Goal: Task Accomplishment & Management: Manage account settings

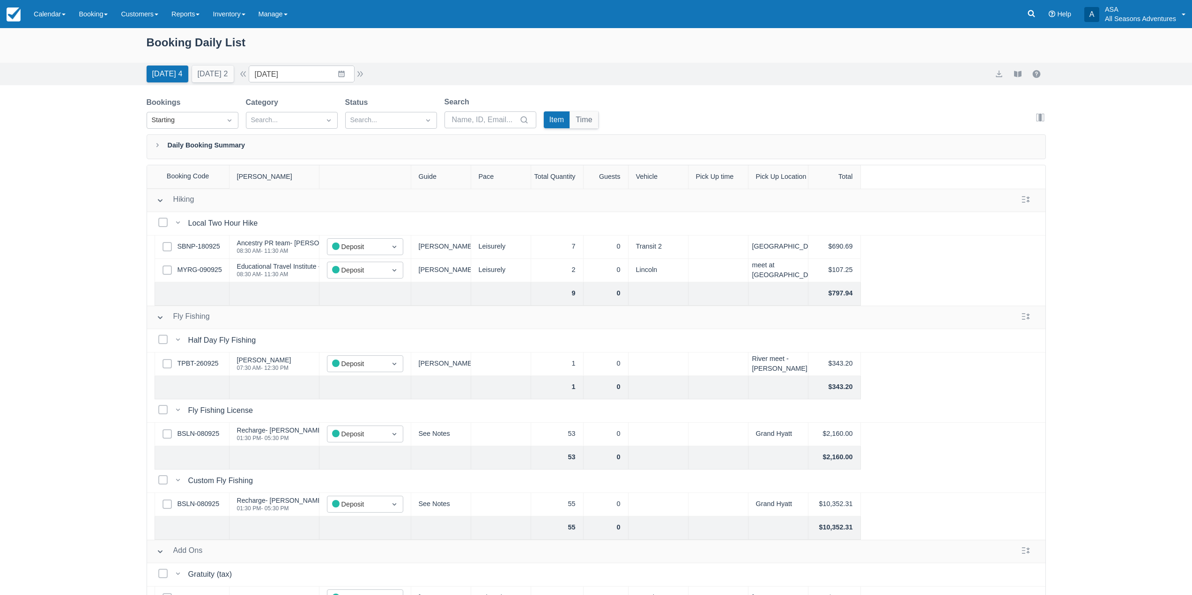
click at [218, 62] on div "[DATE] 4 [DATE] 2" at bounding box center [190, 72] width 95 height 21
click at [214, 71] on button "[DATE] 2" at bounding box center [213, 74] width 42 height 17
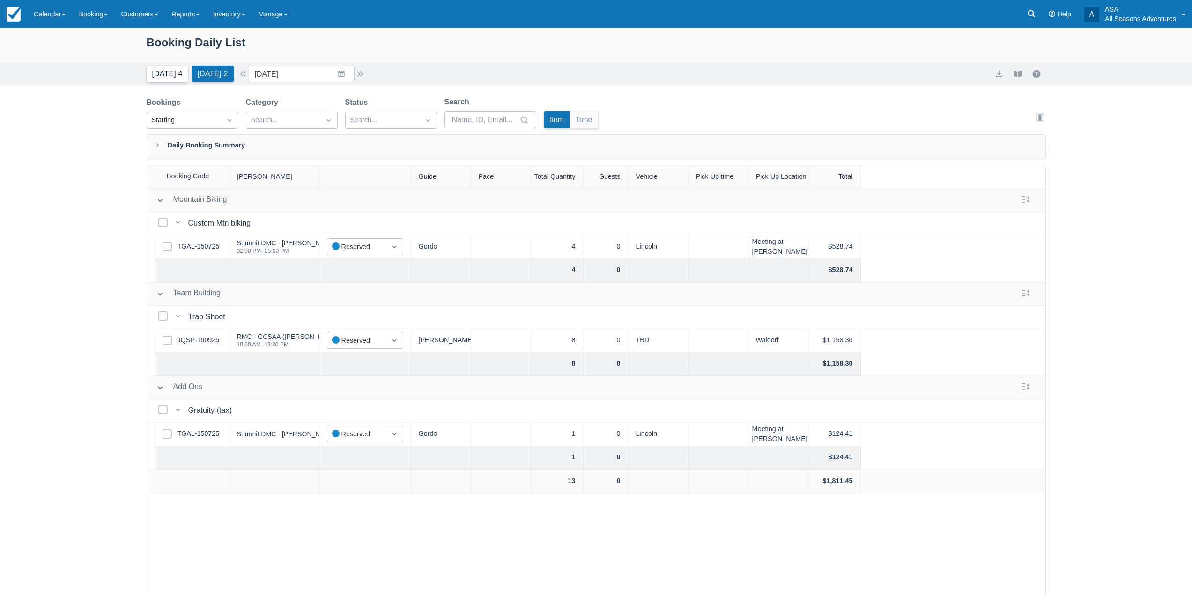
click at [172, 69] on button "Today 4" at bounding box center [168, 74] width 42 height 17
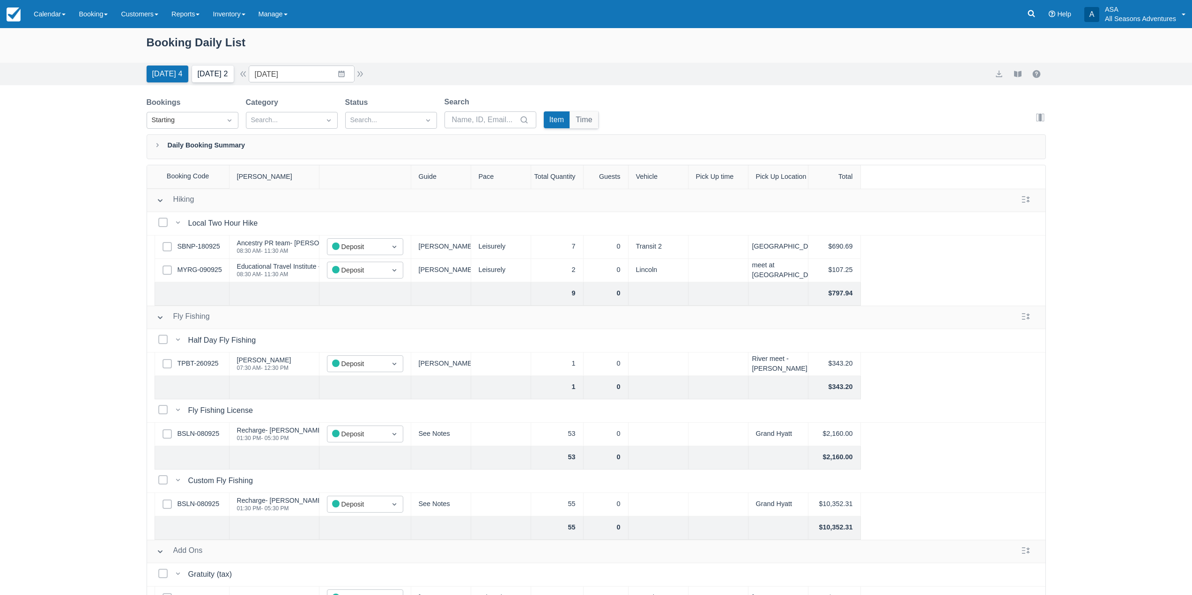
click at [213, 67] on button "Tomorrow 2" at bounding box center [213, 74] width 42 height 17
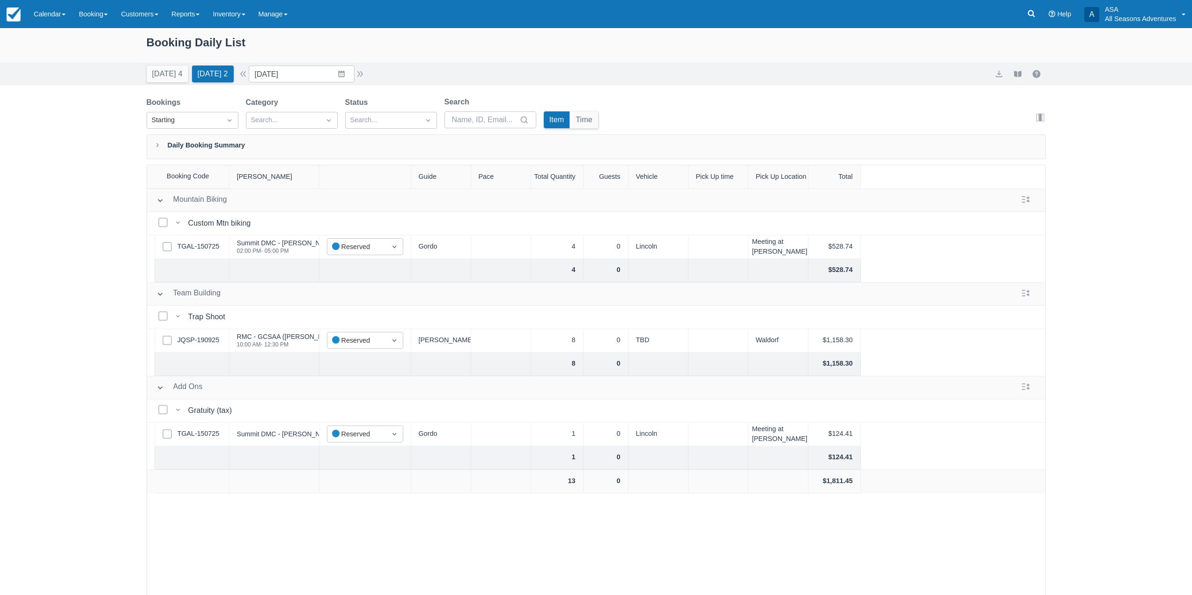
click at [141, 81] on div "Today 4 Tomorrow 2 Date 10/02/25 Navigate forward to interact with the calendar…" at bounding box center [596, 74] width 1192 height 22
click at [155, 74] on button "Today 4" at bounding box center [168, 74] width 42 height 17
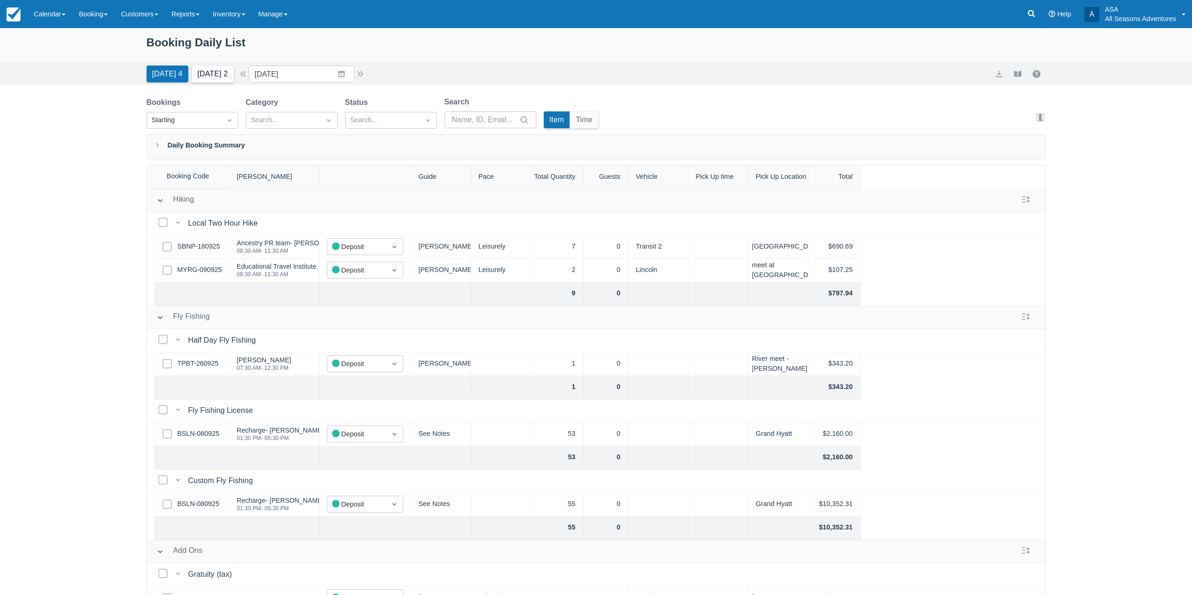
click at [201, 73] on button "Tomorrow 2" at bounding box center [213, 74] width 42 height 17
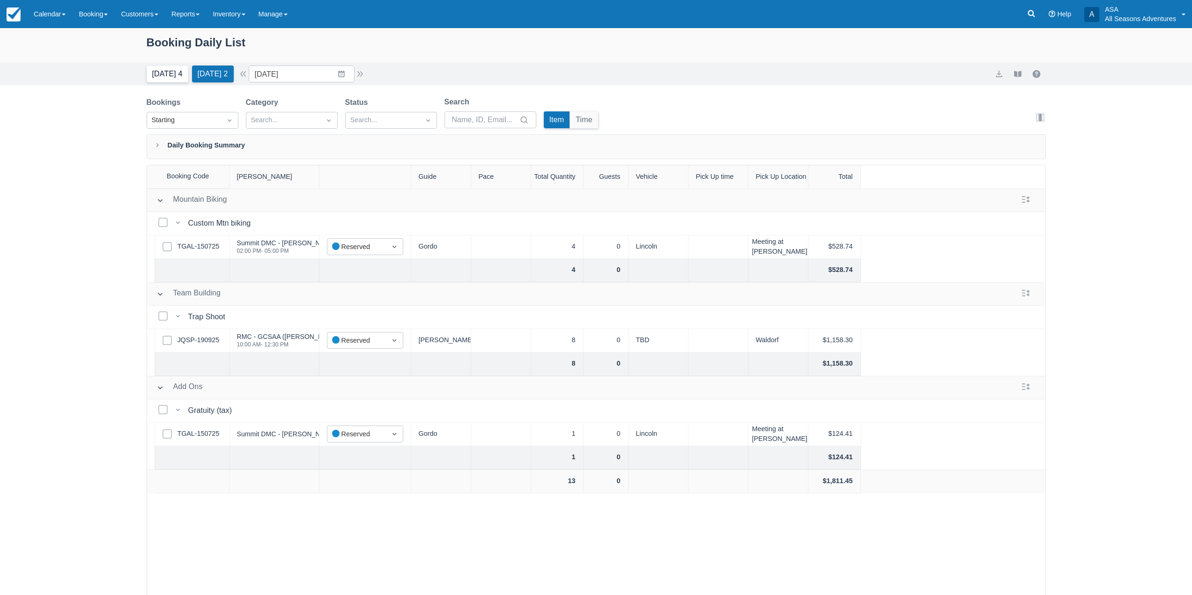
click at [163, 81] on button "Today 4" at bounding box center [168, 74] width 42 height 17
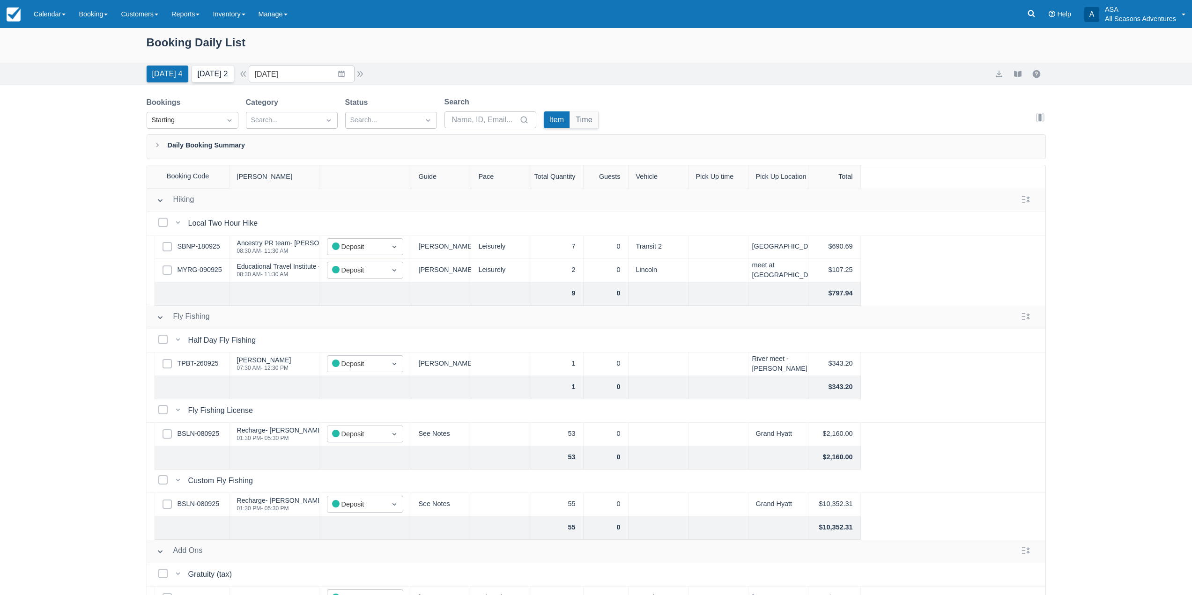
click at [224, 74] on button "Tomorrow 2" at bounding box center [213, 74] width 42 height 17
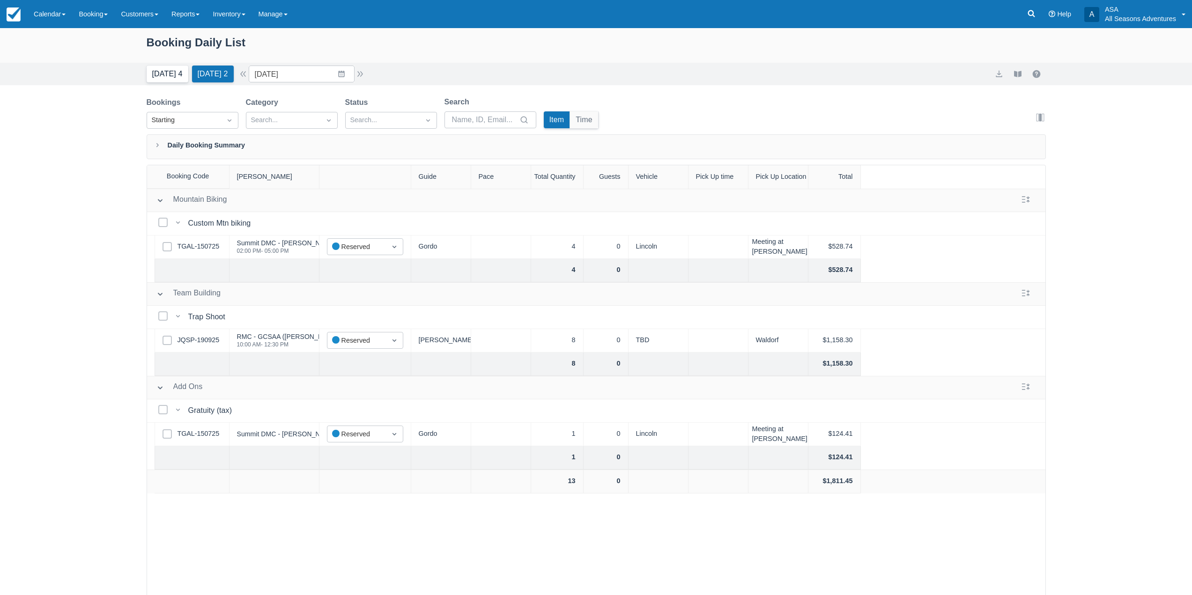
click at [173, 74] on button "Today 4" at bounding box center [168, 74] width 42 height 17
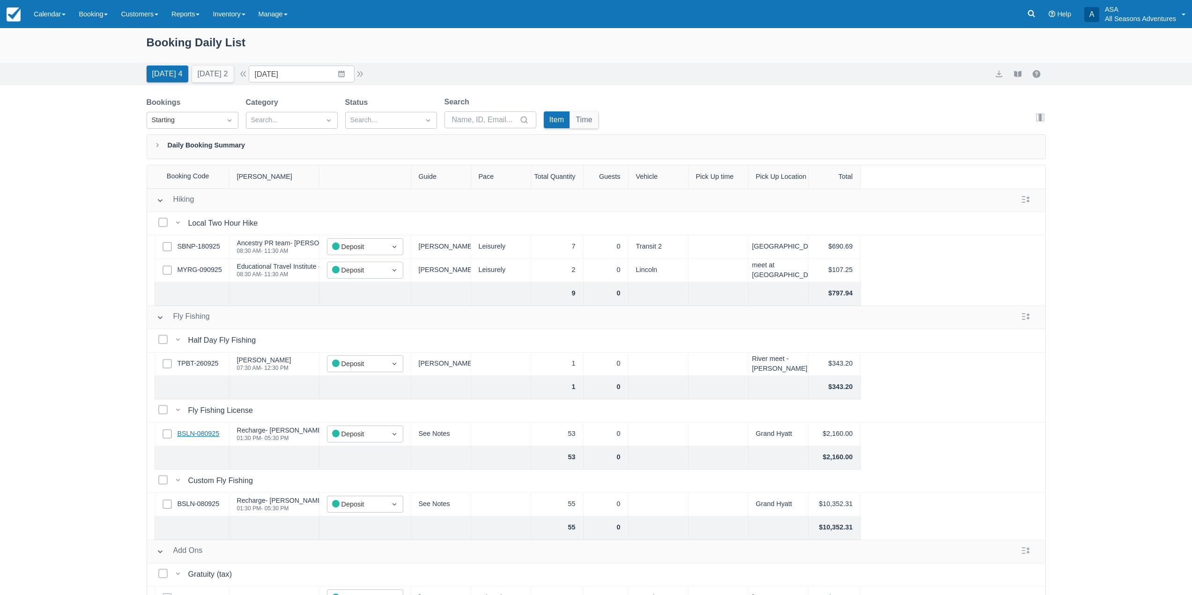
click at [200, 432] on link "BSLN-080925" at bounding box center [199, 434] width 42 height 10
click at [234, 72] on button "Tomorrow 2" at bounding box center [213, 74] width 42 height 17
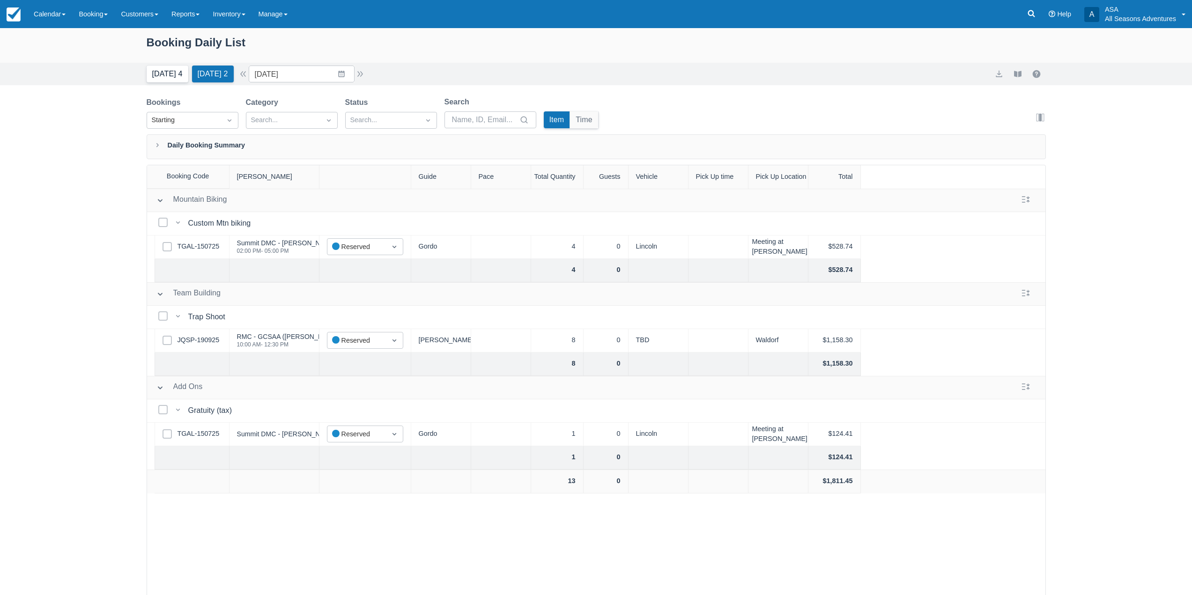
click at [163, 71] on button "Today 4" at bounding box center [168, 74] width 42 height 17
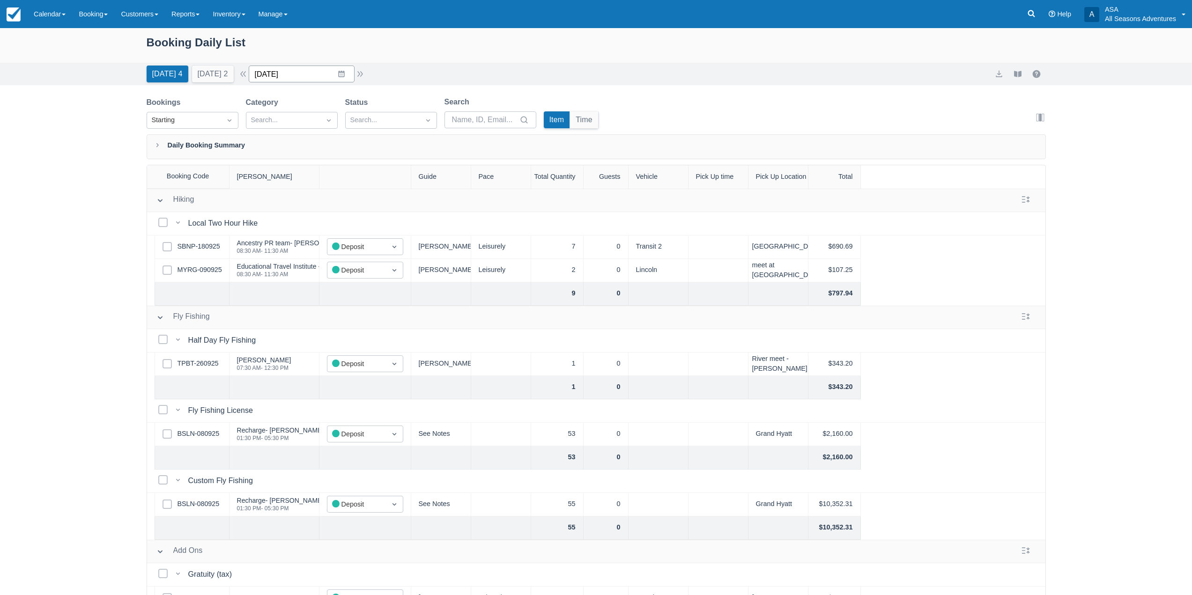
click at [293, 78] on input "10/01/25" at bounding box center [302, 74] width 106 height 17
click at [368, 147] on td "3" at bounding box center [359, 146] width 18 height 18
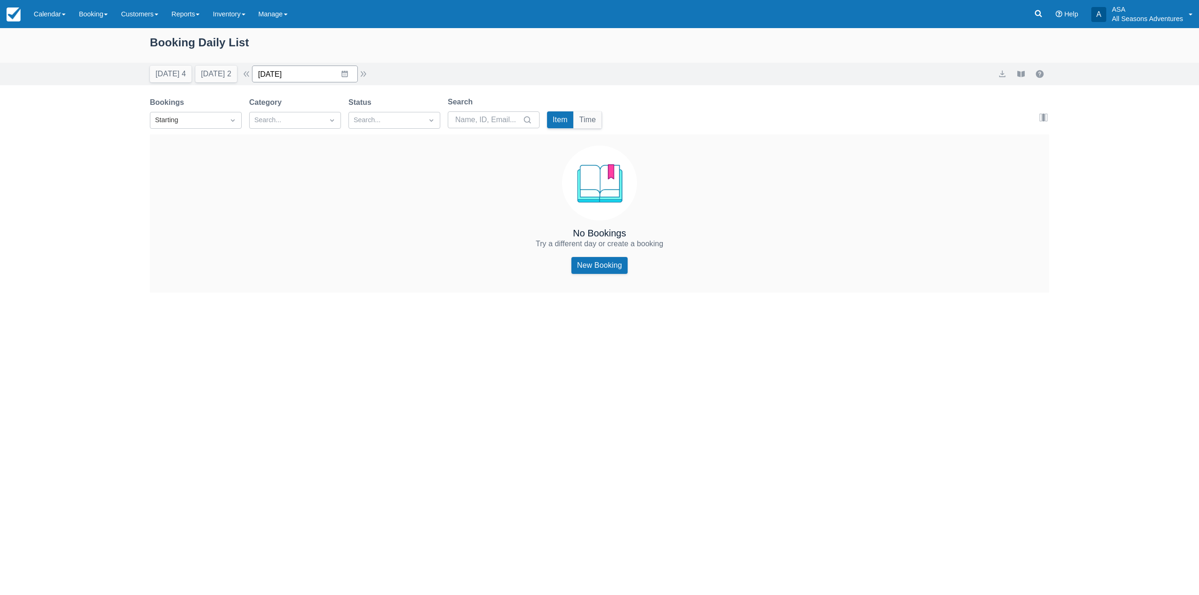
click at [340, 73] on input "10/03/25" at bounding box center [305, 74] width 106 height 17
click at [384, 146] on td "4" at bounding box center [381, 146] width 18 height 18
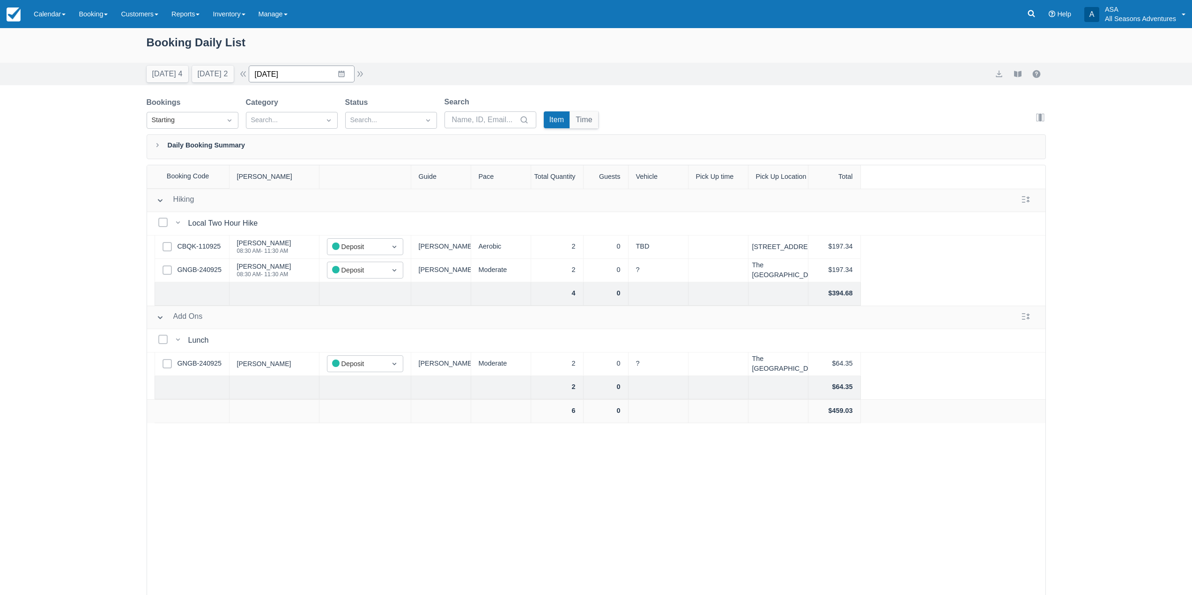
click at [322, 73] on input "10/04/25" at bounding box center [302, 74] width 106 height 17
click at [363, 153] on td "3" at bounding box center [359, 146] width 18 height 18
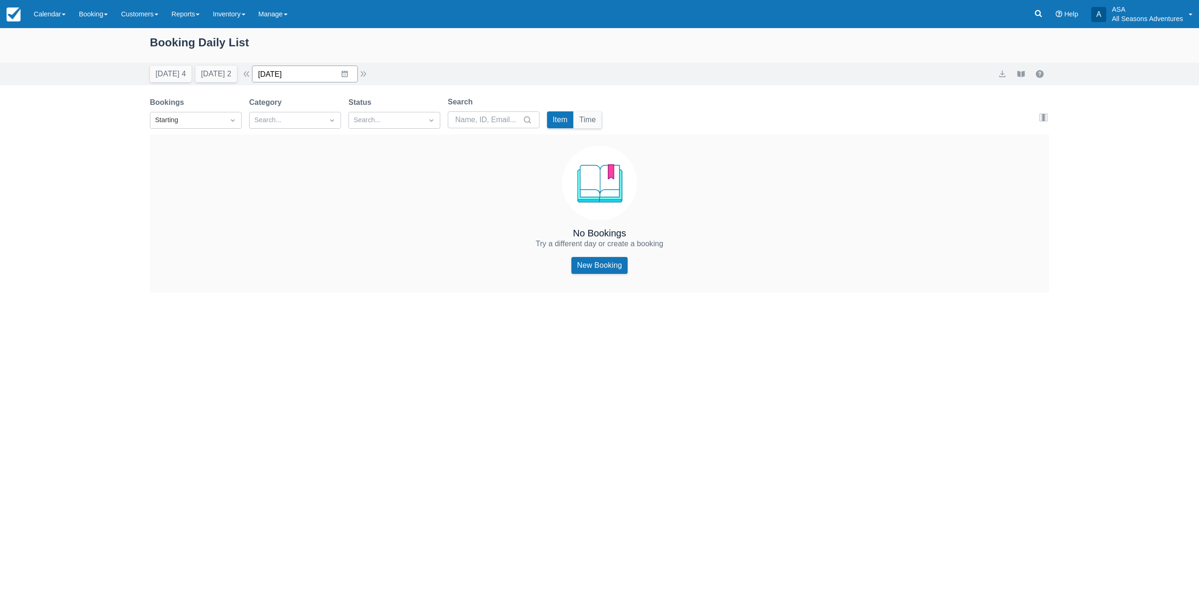
click at [352, 73] on input "10/03/25" at bounding box center [305, 74] width 106 height 17
click at [389, 145] on td "4" at bounding box center [381, 146] width 18 height 18
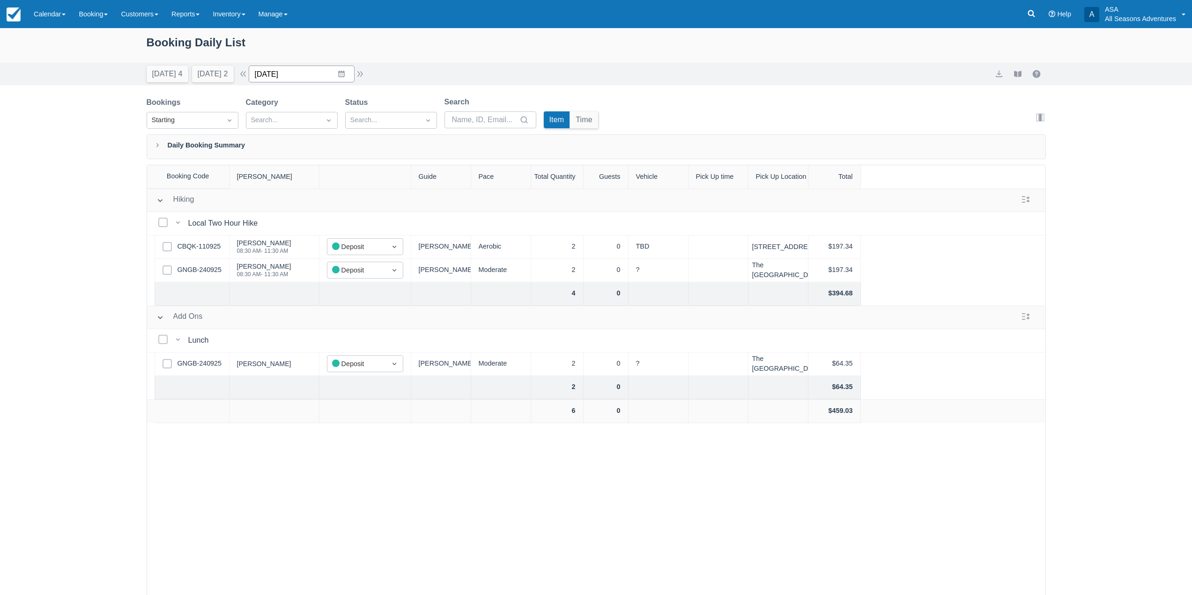
click at [344, 75] on input "10/04/25" at bounding box center [302, 74] width 106 height 17
click at [342, 49] on div "Booking Daily List" at bounding box center [596, 47] width 899 height 27
click at [360, 72] on button "button" at bounding box center [360, 73] width 11 height 11
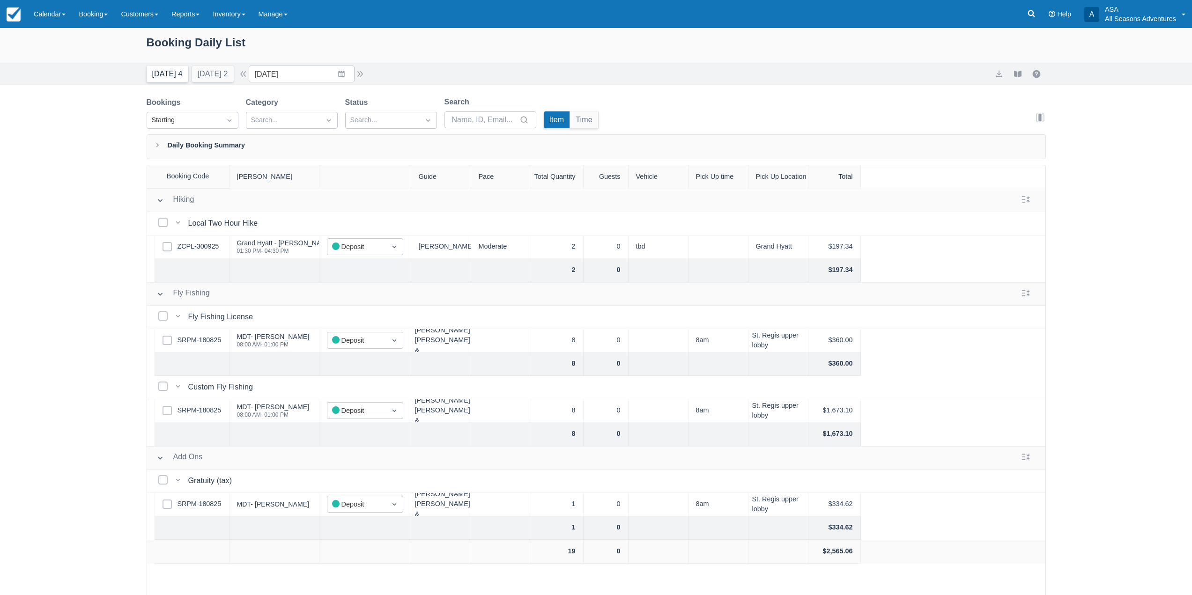
click at [176, 75] on button "Today 4" at bounding box center [168, 74] width 42 height 17
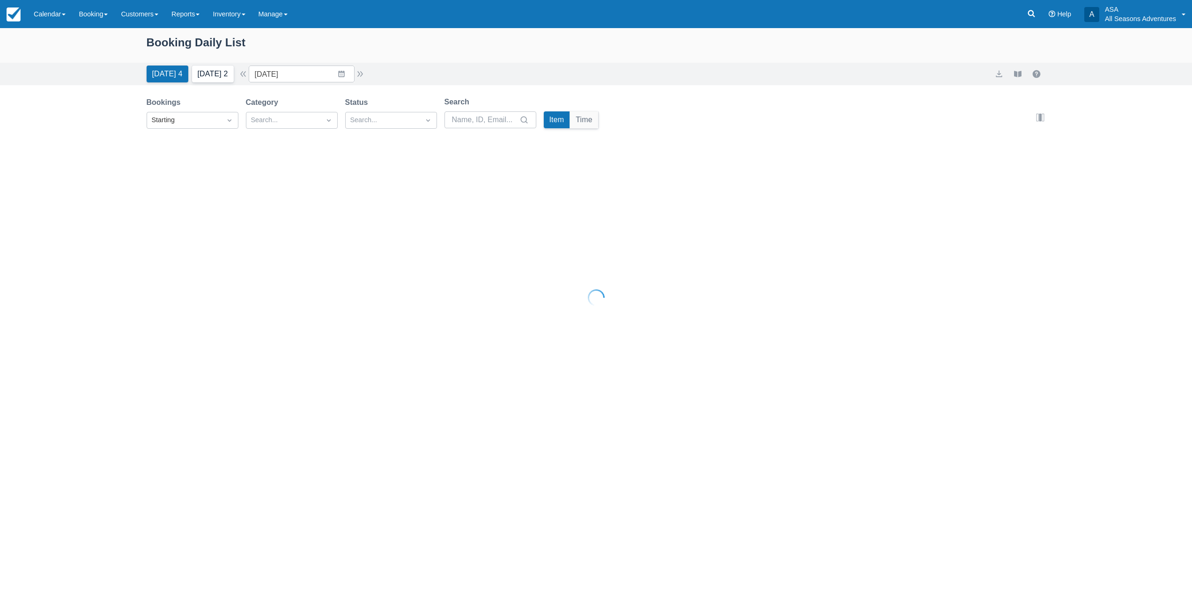
click at [210, 73] on button "Tomorrow 2" at bounding box center [213, 74] width 42 height 17
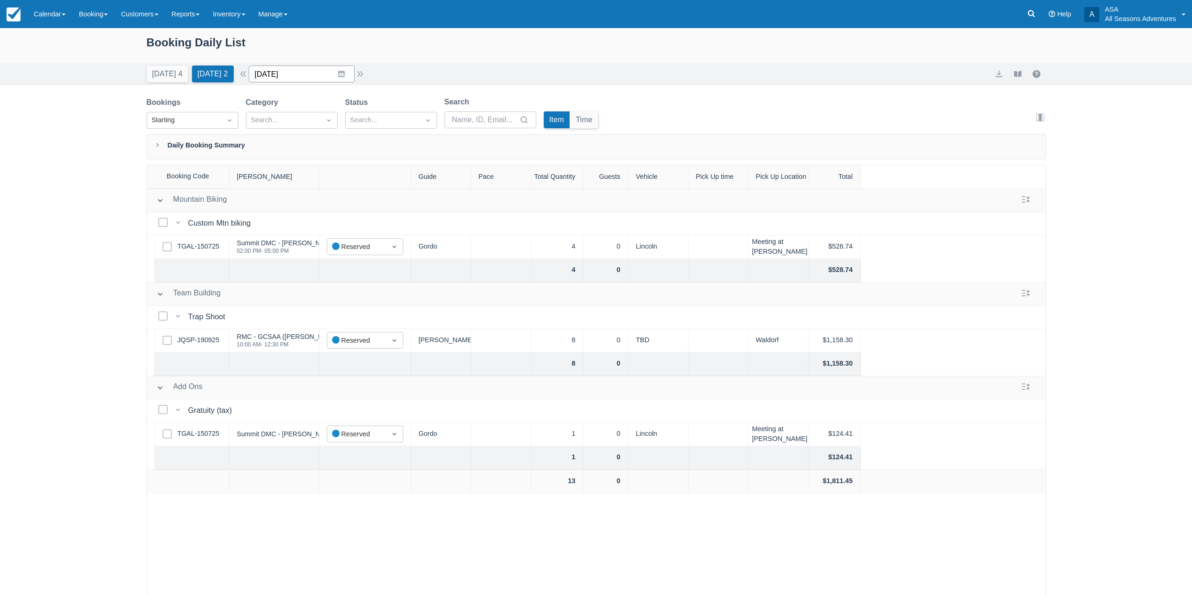
click at [332, 70] on input "10/02/25" at bounding box center [302, 74] width 106 height 17
click at [163, 76] on button "Today 4" at bounding box center [168, 74] width 42 height 17
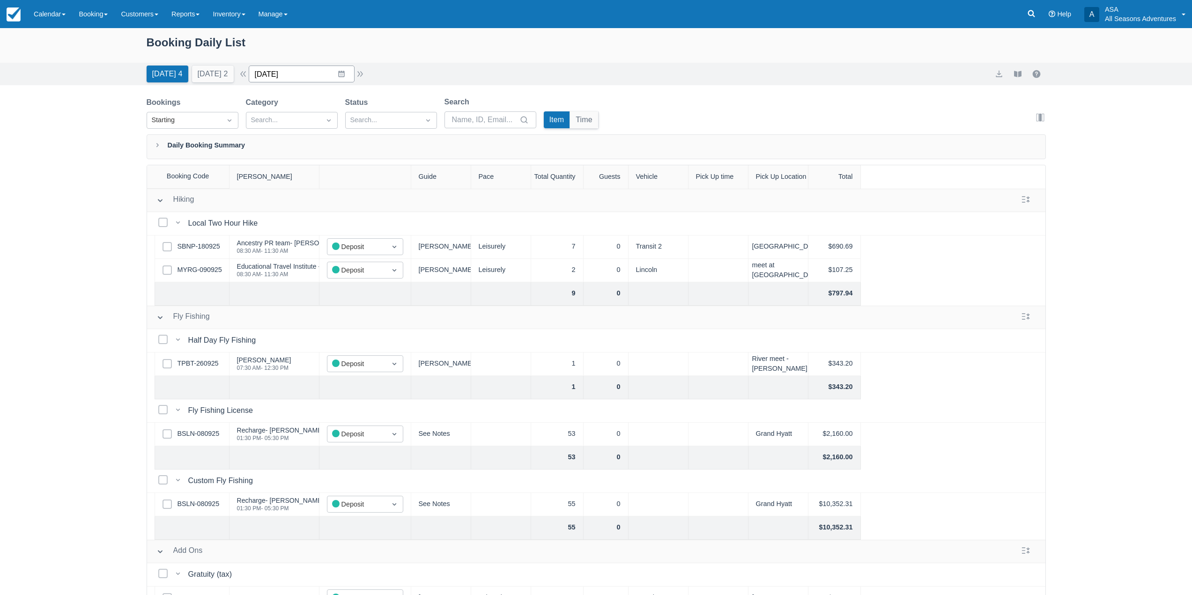
click at [340, 73] on input "10/01/25" at bounding box center [302, 74] width 106 height 17
click at [384, 77] on div "Today 4 Tomorrow 2 Date 10/01/25 Navigate forward to interact with the calendar…" at bounding box center [596, 74] width 899 height 17
click at [343, 69] on input "10/01/25" at bounding box center [302, 74] width 106 height 17
click at [306, 165] on td "7" at bounding box center [305, 164] width 18 height 18
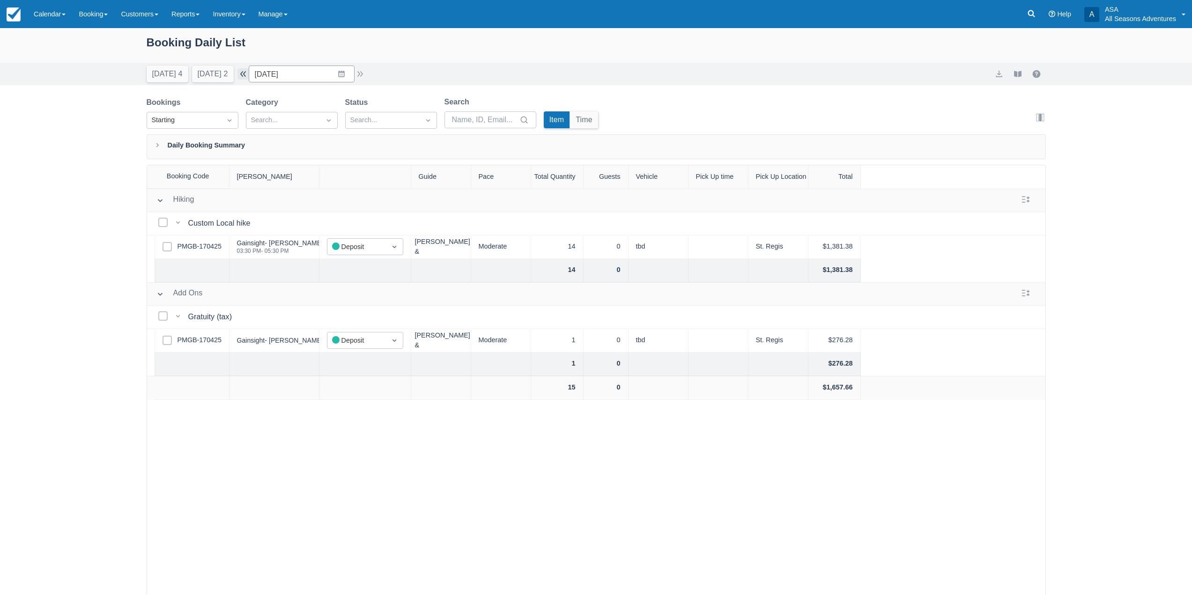
click at [247, 73] on button "button" at bounding box center [242, 73] width 11 height 11
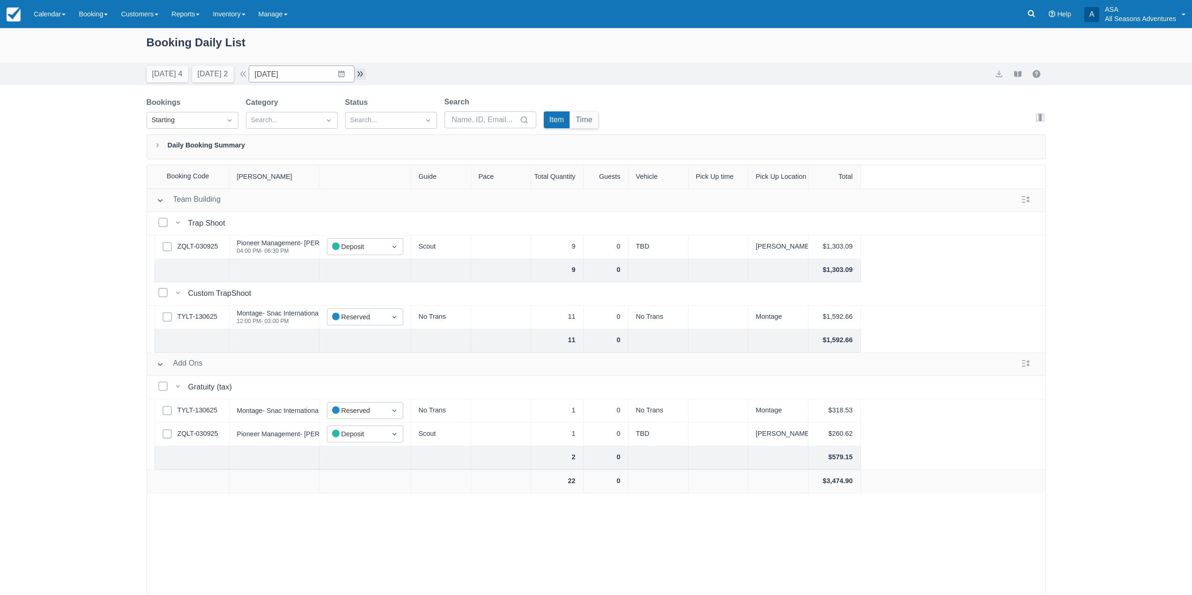
click at [362, 76] on button "button" at bounding box center [360, 73] width 11 height 11
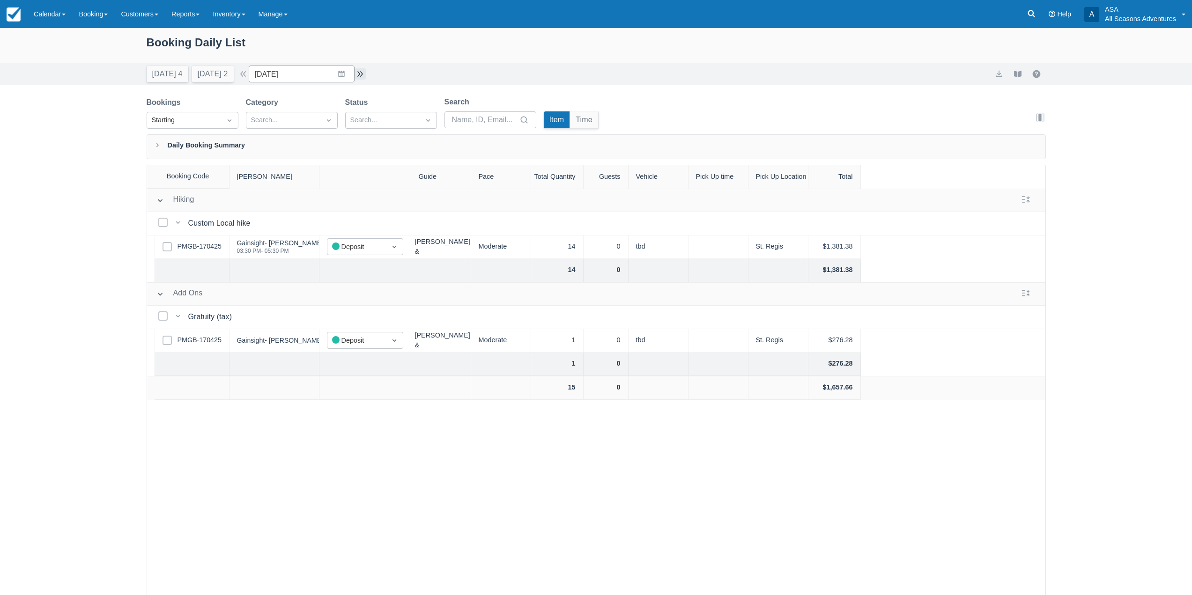
click at [362, 75] on button "button" at bounding box center [360, 73] width 11 height 11
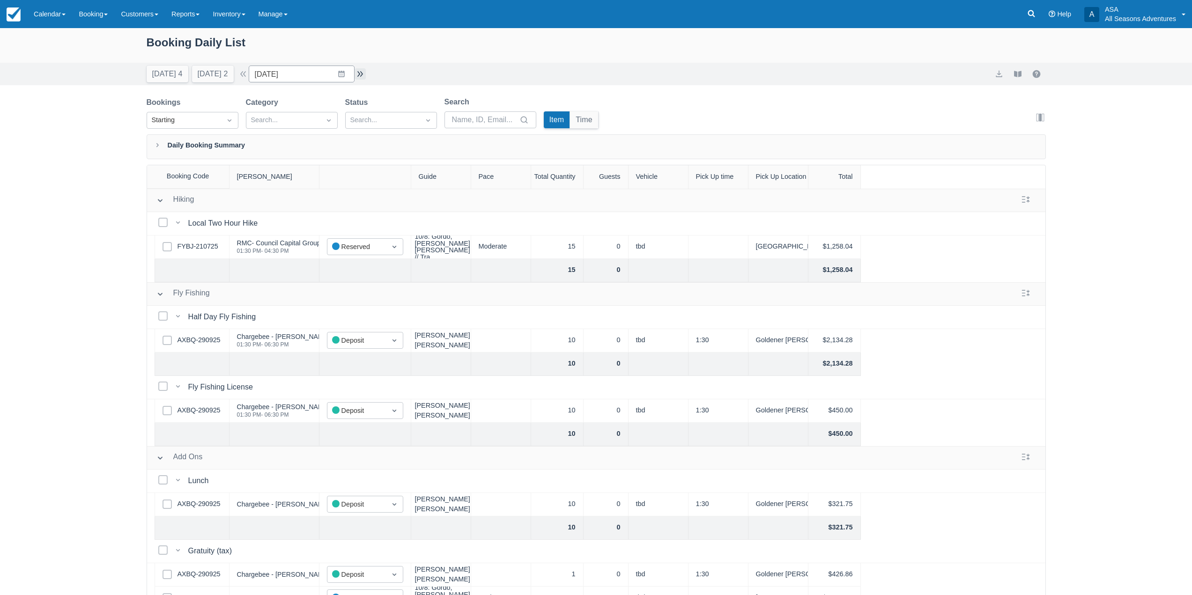
click at [362, 75] on button "button" at bounding box center [360, 73] width 11 height 11
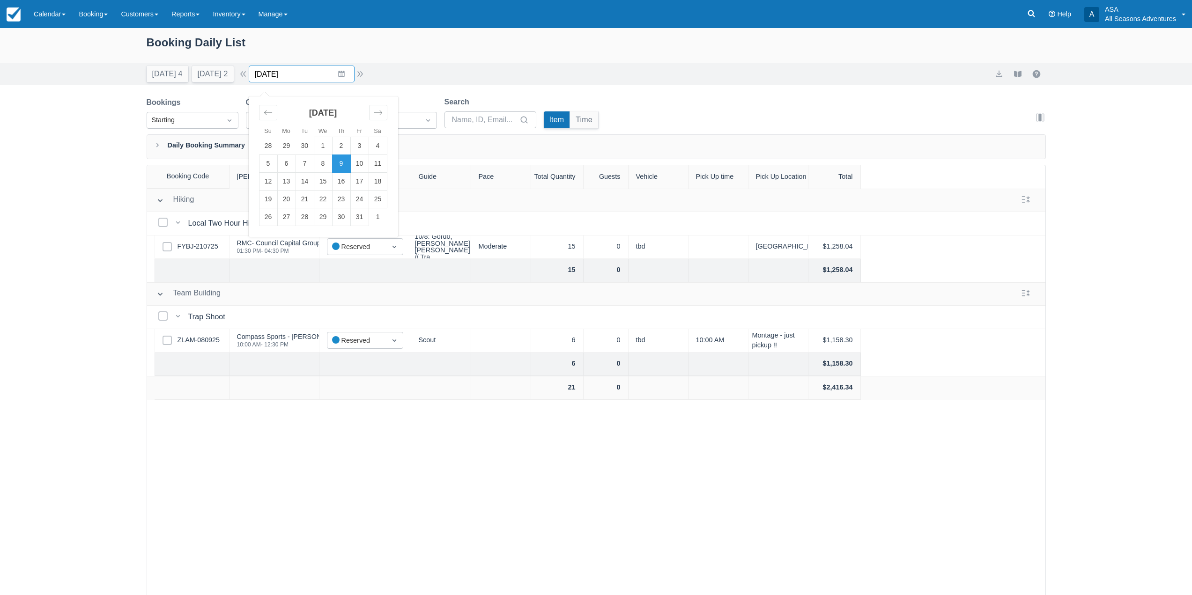
click at [347, 74] on input "10/09/25" at bounding box center [302, 74] width 106 height 17
click at [332, 161] on td "8" at bounding box center [323, 164] width 18 height 18
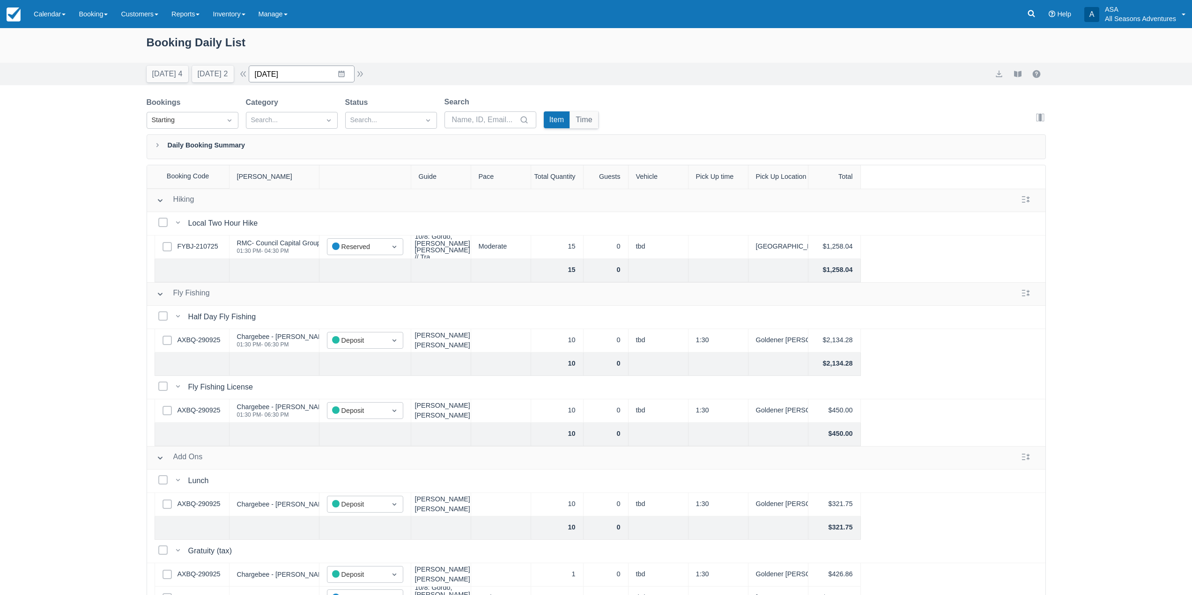
click at [342, 77] on input "10/08/25" at bounding box center [302, 74] width 106 height 17
click at [111, 108] on div "Booking Daily List Today 4 Tomorrow 2 Date 10/08/25 Navigate forward to interac…" at bounding box center [596, 335] width 1192 height 615
click at [324, 67] on input "10/08/25" at bounding box center [302, 74] width 106 height 17
click at [311, 160] on td "7" at bounding box center [305, 164] width 18 height 18
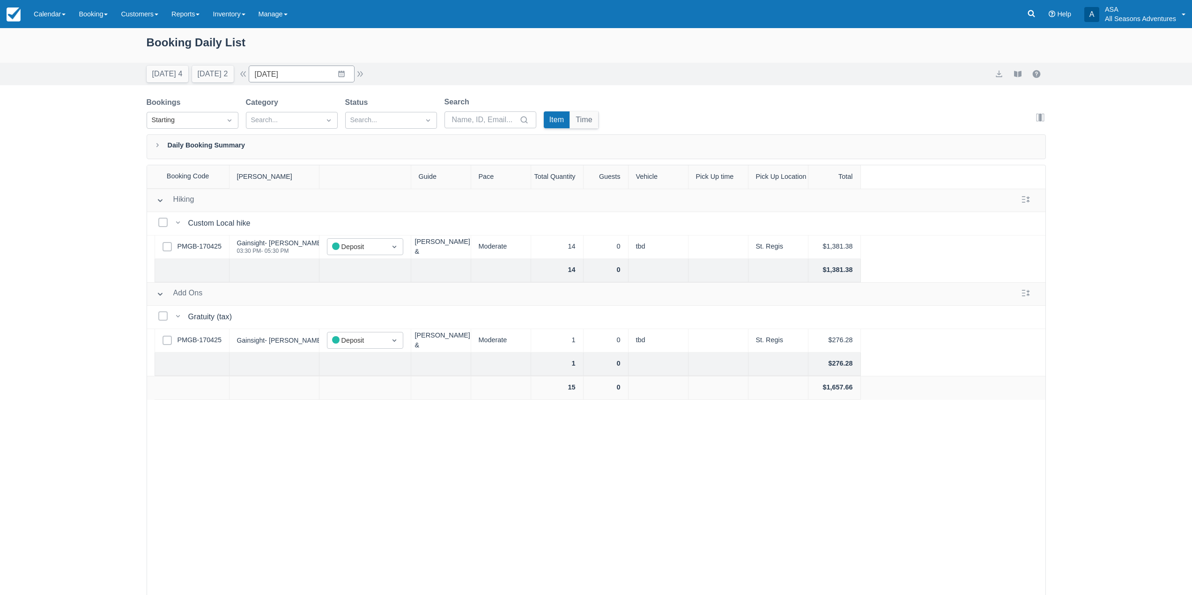
click at [329, 65] on div "Today 4 Tomorrow 2 Date 10/07/25 Navigate forward to interact with the calendar…" at bounding box center [596, 74] width 1192 height 22
click at [331, 75] on input "10/07/25" at bounding box center [302, 74] width 106 height 17
click at [345, 167] on td "9" at bounding box center [341, 164] width 18 height 18
click at [332, 61] on div "Booking Daily List" at bounding box center [596, 48] width 899 height 29
click at [336, 70] on input "10/09/25" at bounding box center [302, 74] width 106 height 17
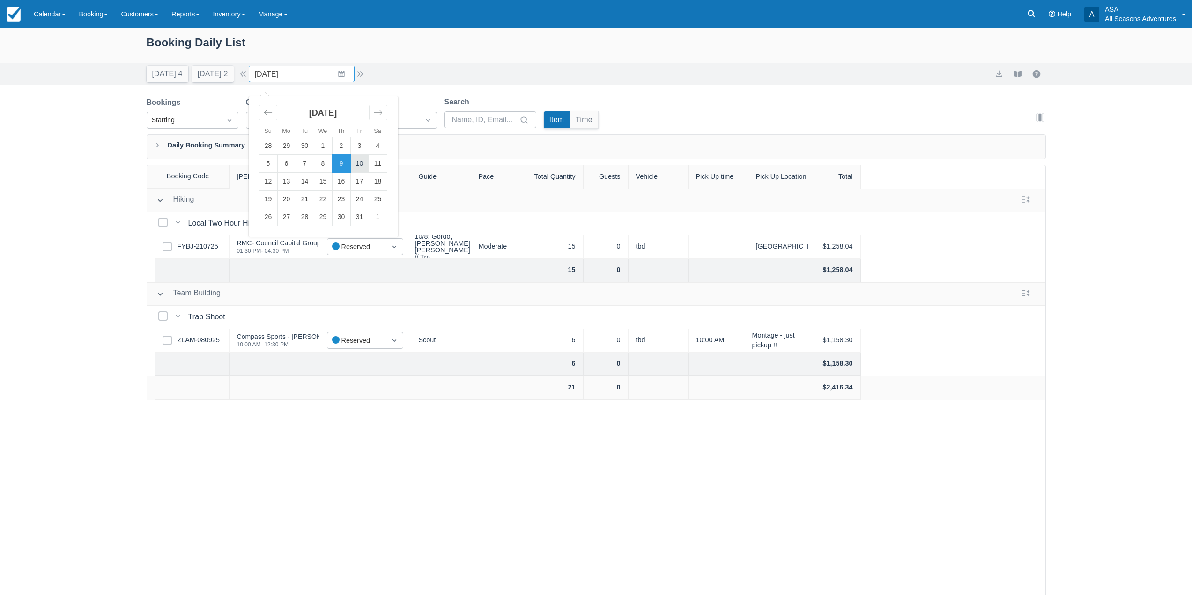
click at [362, 164] on td "10" at bounding box center [359, 164] width 18 height 18
type input "10/10/25"
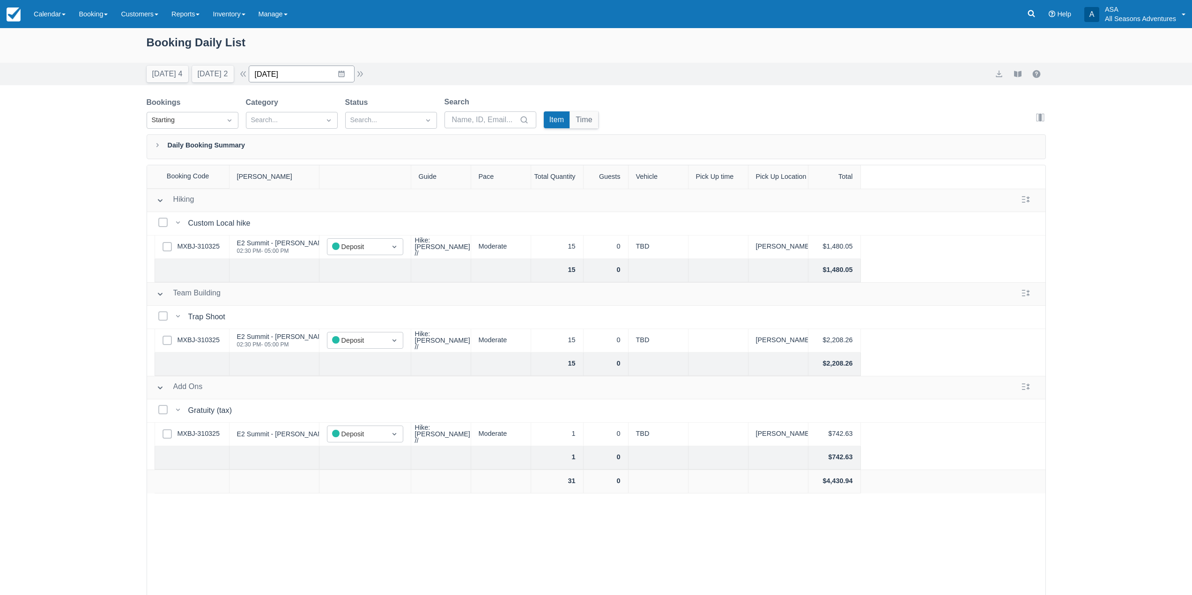
click at [350, 68] on input "10/10/25" at bounding box center [302, 74] width 106 height 17
click at [355, 45] on div "Booking Daily List" at bounding box center [596, 47] width 899 height 27
click at [108, 10] on link "Booking" at bounding box center [93, 14] width 42 height 28
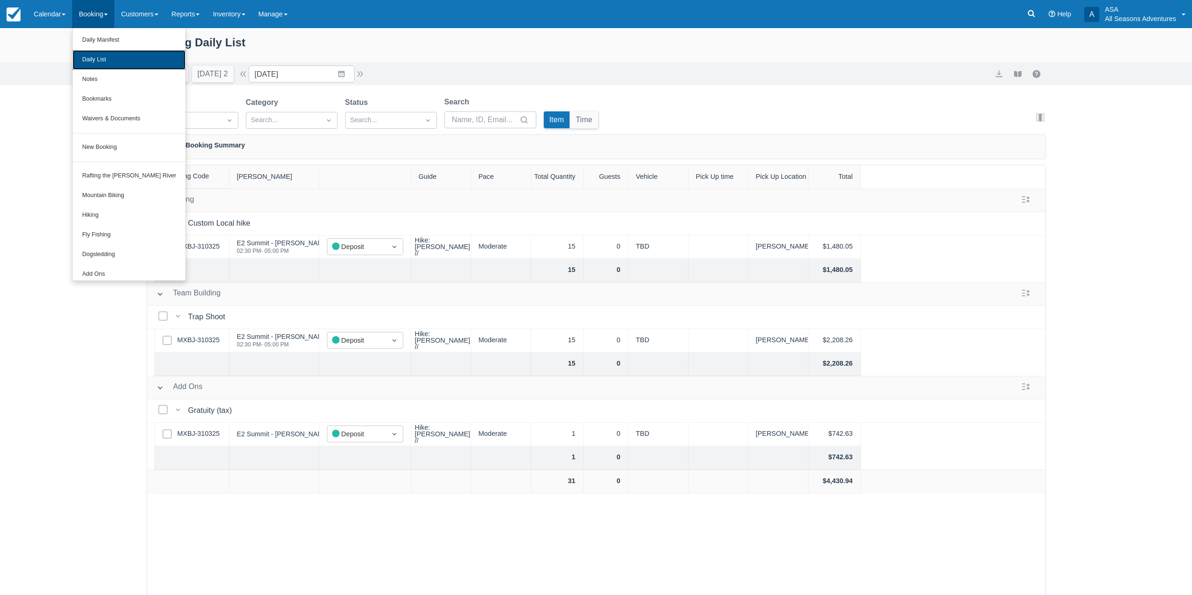
click at [96, 67] on link "Daily List" at bounding box center [129, 60] width 113 height 20
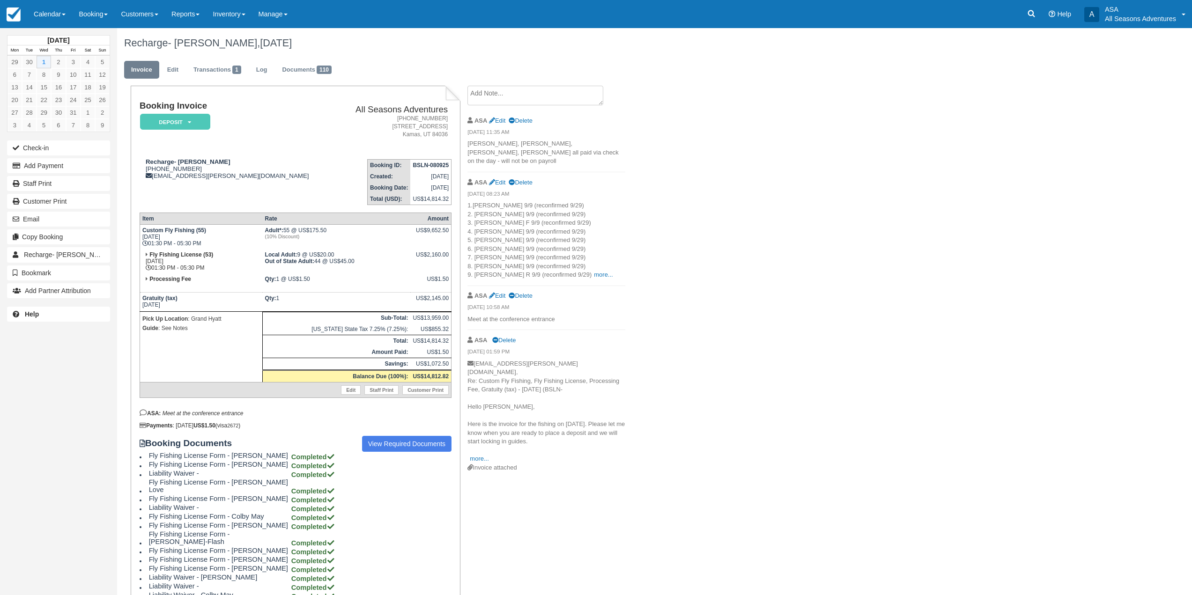
drag, startPoint x: 521, startPoint y: 213, endPoint x: 535, endPoint y: 209, distance: 14.4
click at [526, 212] on p "1.[PERSON_NAME] 9/9 (reconfirmed 9/29) 2. [PERSON_NAME] 9/9 (reconfirmed 9/29) …" at bounding box center [546, 240] width 158 height 78
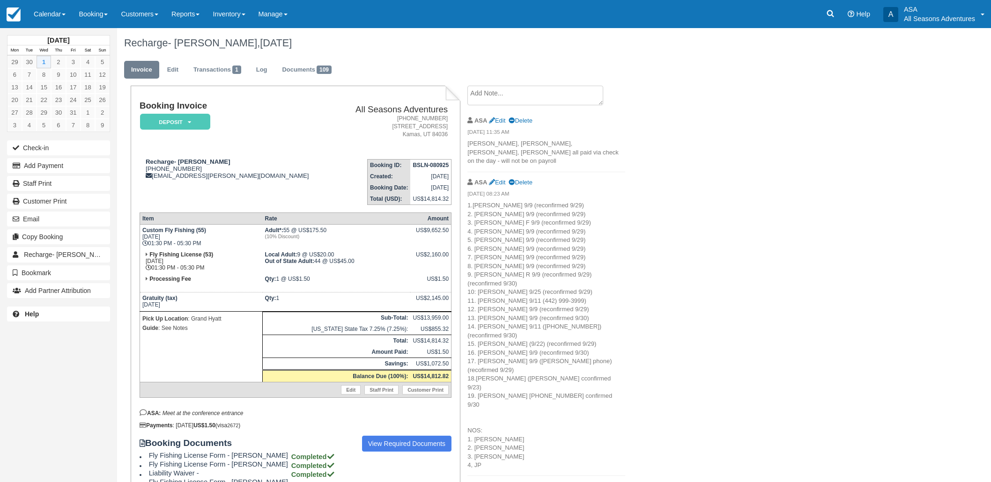
scroll to position [52, 0]
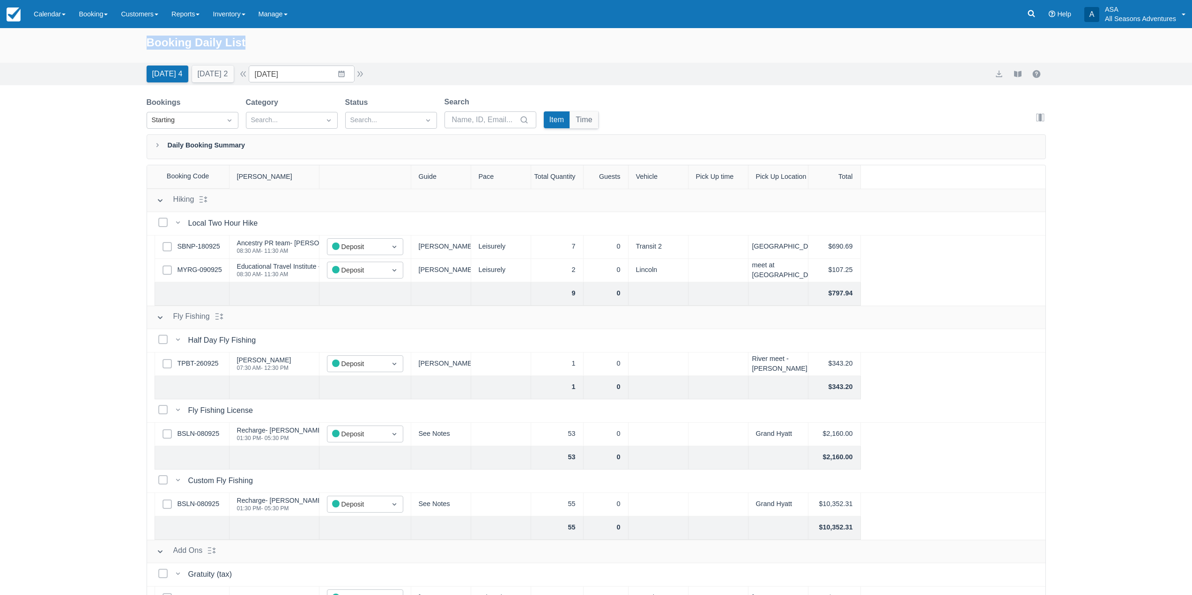
drag, startPoint x: 145, startPoint y: 43, endPoint x: 264, endPoint y: 46, distance: 119.0
click at [264, 46] on div "Booking Daily List" at bounding box center [596, 45] width 1192 height 35
click at [266, 46] on div "Booking Daily List" at bounding box center [596, 47] width 899 height 27
drag, startPoint x: 142, startPoint y: 44, endPoint x: 463, endPoint y: 96, distance: 324.6
click at [463, 99] on div "Booking Daily List Today 4 Tomorrow 2 Date 10/01/25 Navigate forward to interac…" at bounding box center [596, 335] width 1192 height 615
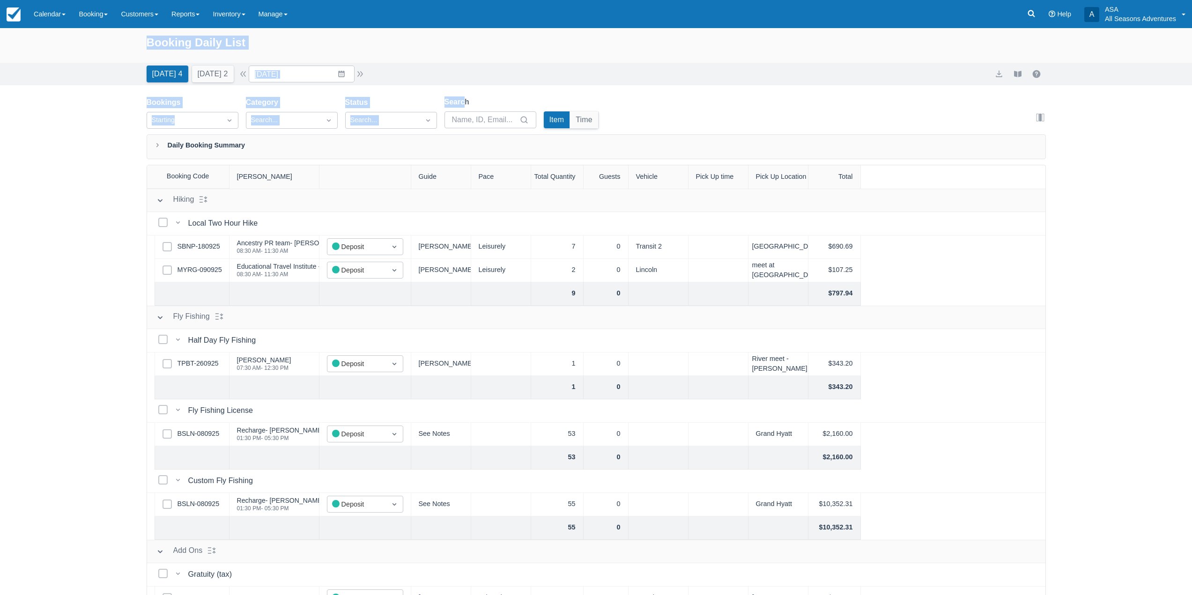
click at [459, 69] on div "Today 4 Tomorrow 2 Date 10/01/25 Navigate forward to interact with the calendar…" at bounding box center [596, 74] width 899 height 17
click at [326, 73] on input "10/01/25" at bounding box center [302, 74] width 106 height 17
click at [316, 54] on div "Booking Daily List" at bounding box center [596, 47] width 899 height 27
click at [198, 36] on div "Booking Daily List" at bounding box center [596, 47] width 899 height 27
click at [168, 43] on div "Booking Daily List" at bounding box center [596, 47] width 899 height 27
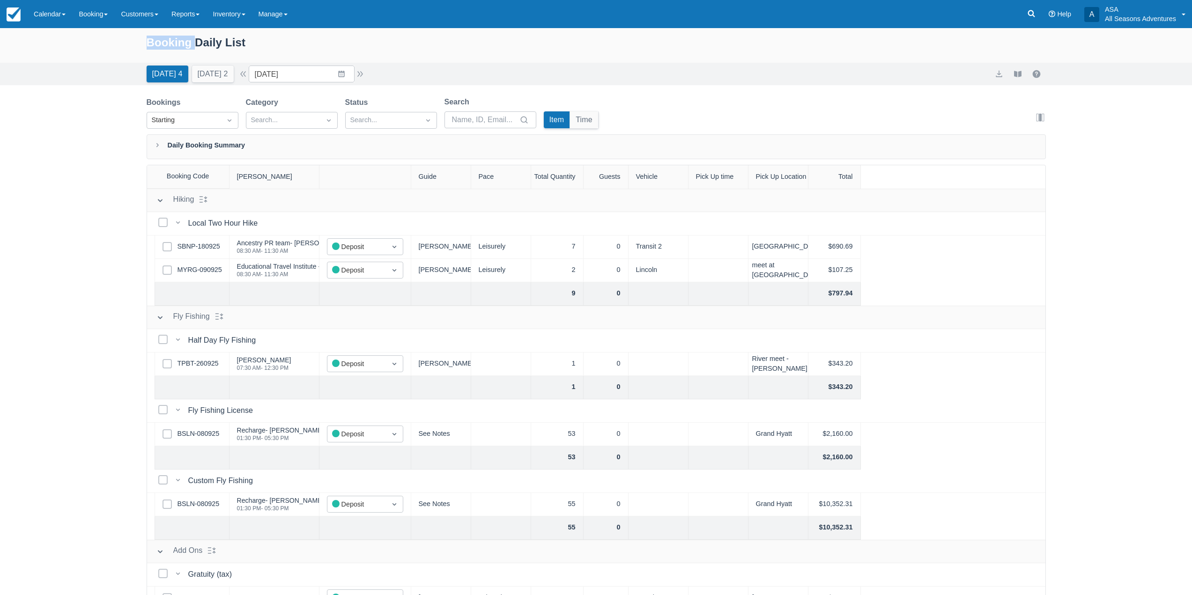
click at [168, 43] on div "Booking Daily List" at bounding box center [596, 47] width 899 height 27
click at [115, 51] on div "Booking Daily List" at bounding box center [596, 45] width 1192 height 35
drag, startPoint x: 141, startPoint y: 45, endPoint x: 263, endPoint y: 51, distance: 121.9
click at [263, 51] on div "Booking Daily List" at bounding box center [596, 45] width 1192 height 35
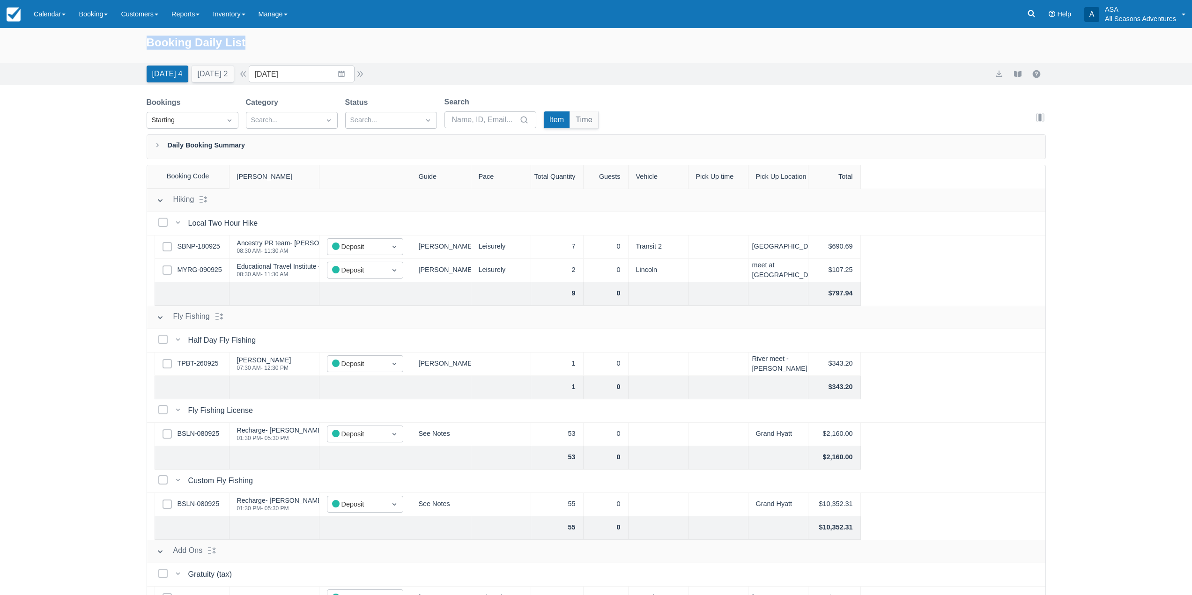
click at [266, 51] on div "Booking Daily List" at bounding box center [596, 47] width 899 height 27
drag, startPoint x: 259, startPoint y: 43, endPoint x: 149, endPoint y: 43, distance: 109.6
click at [149, 43] on div "Booking Daily List" at bounding box center [596, 47] width 899 height 27
click at [79, 120] on div "Booking Daily List Today 4 Tomorrow 2 Date 10/01/25 Navigate forward to interac…" at bounding box center [596, 335] width 1192 height 615
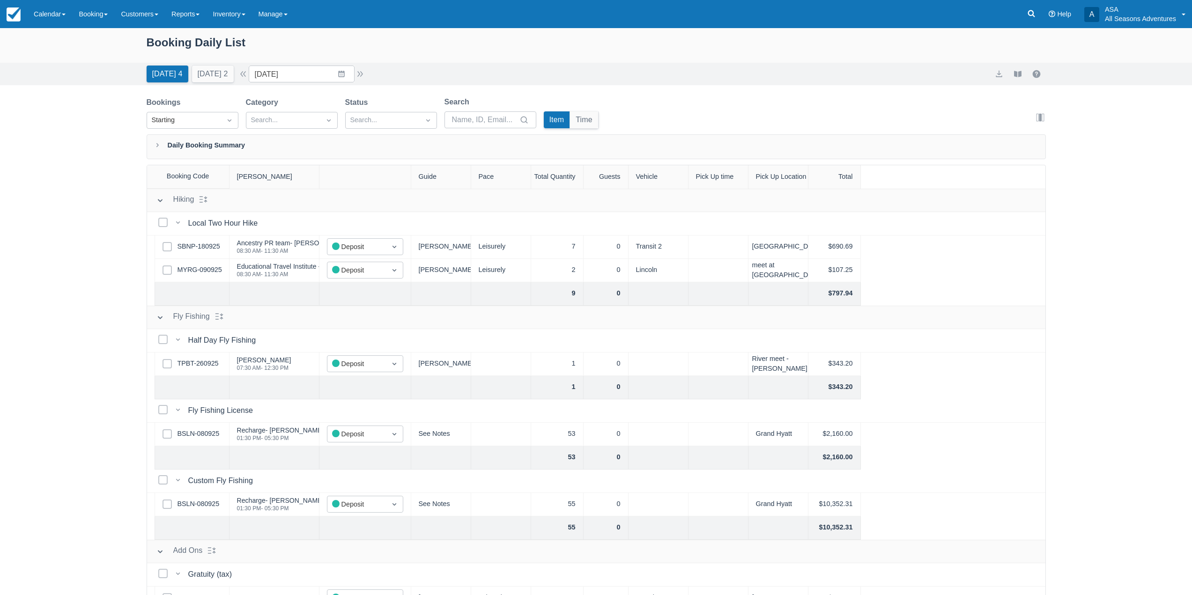
click at [186, 44] on div "Booking Daily List" at bounding box center [596, 47] width 899 height 27
click at [161, 46] on div "Booking Daily List" at bounding box center [596, 47] width 899 height 27
drag, startPoint x: 138, startPoint y: 43, endPoint x: 219, endPoint y: 34, distance: 81.5
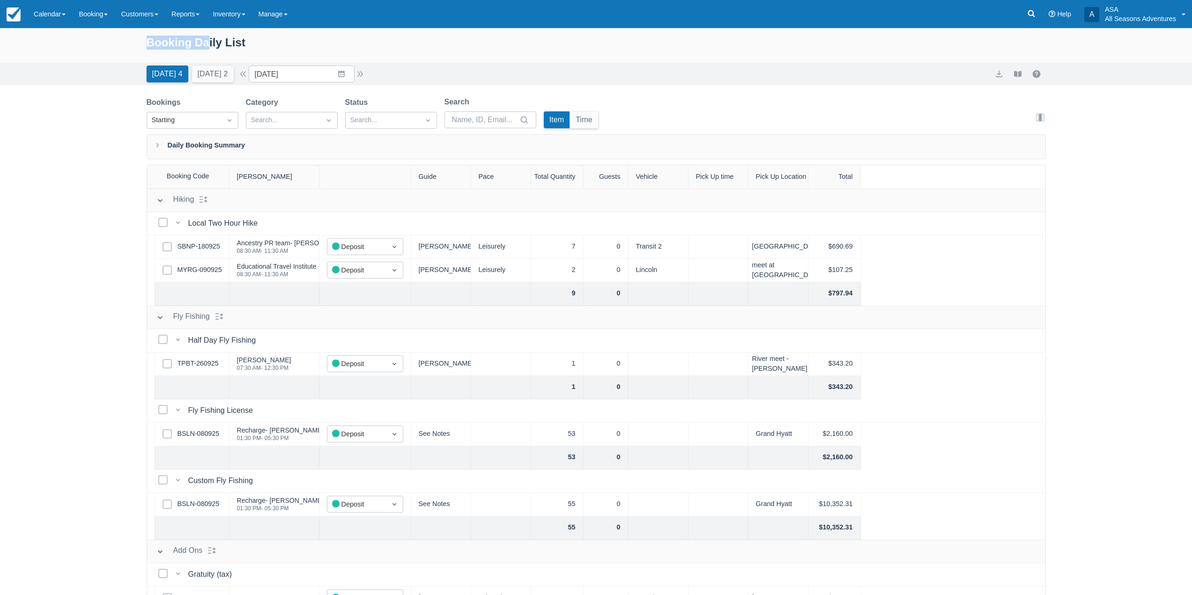
click at [219, 34] on div "Booking Daily List" at bounding box center [596, 45] width 1192 height 35
click at [219, 34] on div "Booking Daily List" at bounding box center [596, 47] width 899 height 27
